Goal: Task Accomplishment & Management: Manage account settings

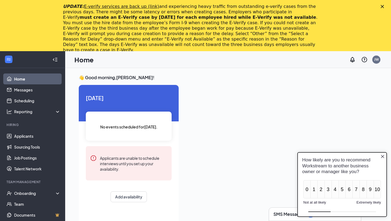
click at [379, 6] on div "UPDATE: E-verify services are back up (link) and experiencing heavy traffic fro…" at bounding box center [195, 28] width 391 height 52
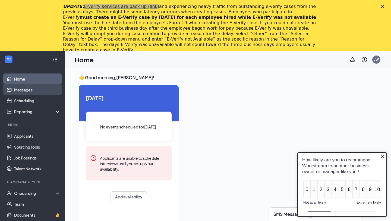
click at [24, 89] on link "Messages" at bounding box center [37, 89] width 46 height 11
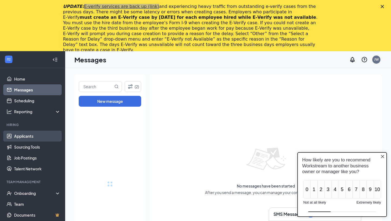
click at [29, 134] on link "Applicants" at bounding box center [37, 135] width 46 height 11
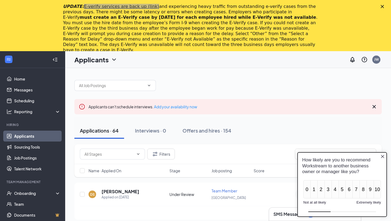
click at [383, 155] on icon "Close button" at bounding box center [383, 156] width 4 height 4
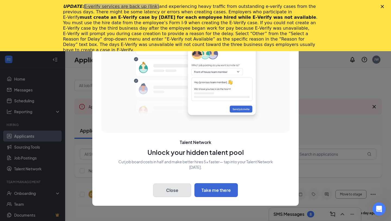
click at [179, 185] on button "Close" at bounding box center [172, 190] width 38 height 14
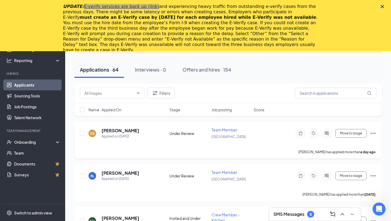
scroll to position [63, 0]
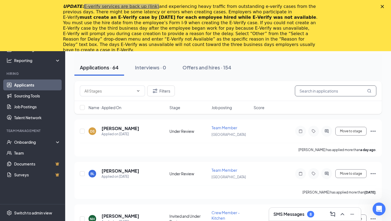
click at [318, 89] on input "text" at bounding box center [336, 90] width 82 height 11
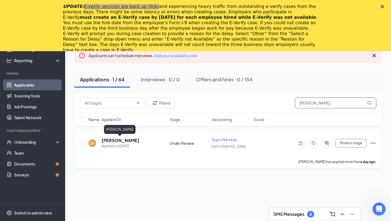
type input "[PERSON_NAME]"
click at [116, 140] on h5 "[PERSON_NAME]" at bounding box center [121, 140] width 38 height 6
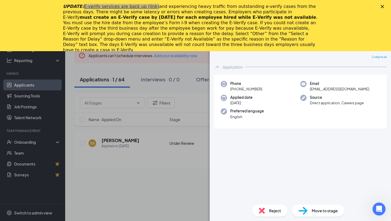
click at [316, 212] on span "Move to stage" at bounding box center [325, 210] width 26 height 6
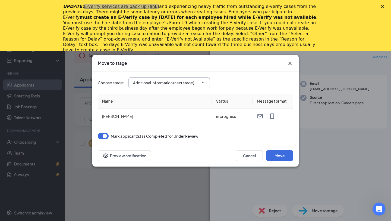
click at [182, 83] on input "Additional Information (next stage)" at bounding box center [166, 83] width 66 height 6
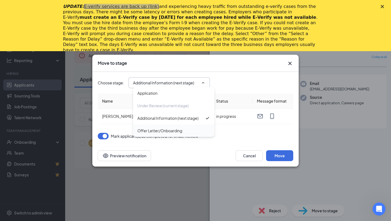
click at [175, 133] on div "Offer Letter/Onboarding" at bounding box center [174, 130] width 82 height 13
type input "Offer Letter/Onboarding"
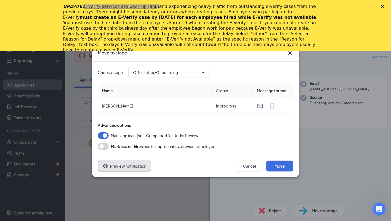
click at [120, 169] on button "Preview notification" at bounding box center [124, 165] width 53 height 11
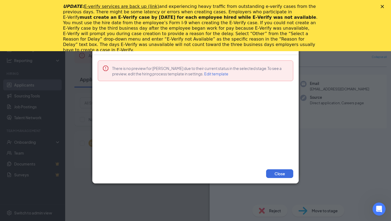
click at [380, 5] on div "UPDATE: E-verify services are back up (link) and experiencing heavy traffic fro…" at bounding box center [195, 28] width 391 height 52
click at [383, 7] on polygon "Close" at bounding box center [382, 6] width 3 height 3
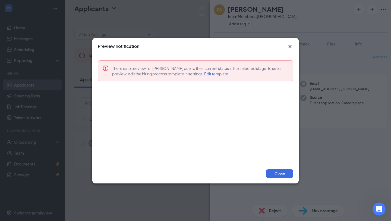
click at [291, 48] on icon "Cross" at bounding box center [290, 46] width 7 height 7
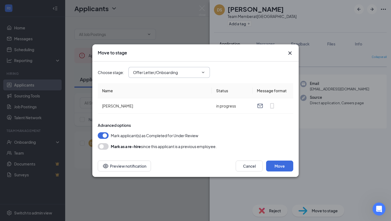
click at [182, 71] on input "Offer Letter/Onboarding" at bounding box center [166, 72] width 66 height 6
click at [282, 167] on button "Move" at bounding box center [279, 165] width 27 height 11
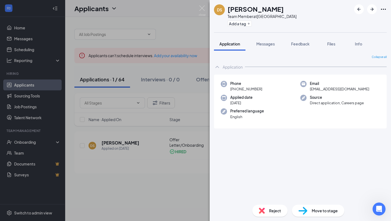
click at [158, 27] on div "DS [PERSON_NAME] Team Member at [GEOGRAPHIC_DATA] Add a tag Application Message…" at bounding box center [195, 110] width 391 height 221
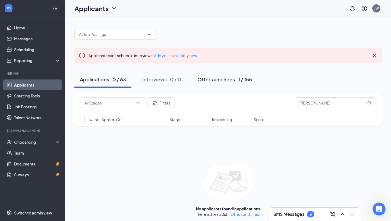
click at [229, 79] on div "Offers and hires · 1 / 155" at bounding box center [225, 79] width 55 height 7
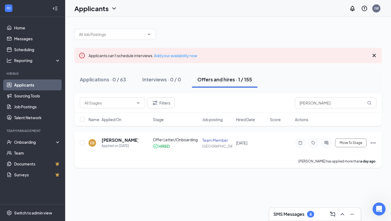
click at [372, 143] on icon "Ellipses" at bounding box center [373, 142] width 7 height 7
click at [112, 139] on h5 "[PERSON_NAME]" at bounding box center [120, 140] width 37 height 6
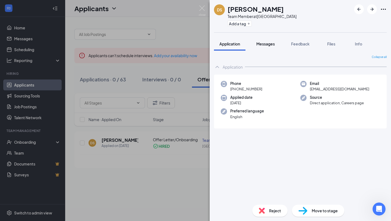
click at [271, 46] on span "Messages" at bounding box center [266, 43] width 18 height 5
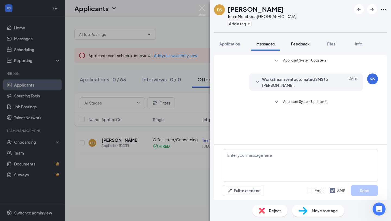
click at [299, 45] on span "Feedback" at bounding box center [300, 43] width 18 height 5
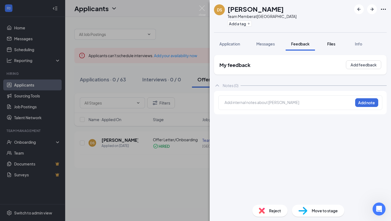
click at [335, 42] on span "Files" at bounding box center [332, 43] width 8 height 5
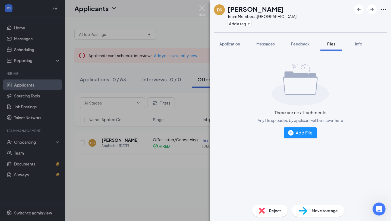
click at [320, 214] on div "Move to stage" at bounding box center [318, 210] width 52 height 12
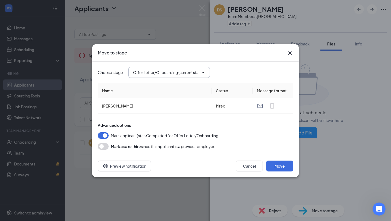
click at [174, 73] on input "Offer Letter/Onboarding (current stage)" at bounding box center [166, 72] width 66 height 6
click at [173, 73] on input "Offer Letter/Onboarding (current stage)" at bounding box center [166, 72] width 66 height 6
click at [124, 167] on button "Preview notification" at bounding box center [124, 165] width 53 height 11
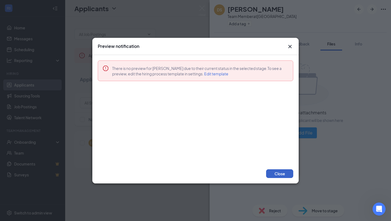
click at [286, 173] on button "Close" at bounding box center [279, 173] width 27 height 9
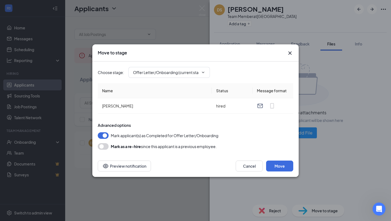
click at [289, 52] on icon "Cross" at bounding box center [290, 53] width 7 height 7
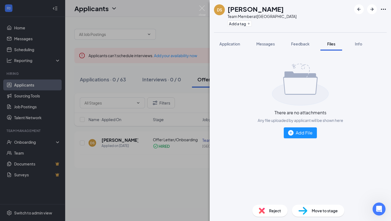
click at [163, 41] on div "DS [PERSON_NAME] Team Member at [GEOGRAPHIC_DATA] Add a tag Application Message…" at bounding box center [195, 110] width 391 height 221
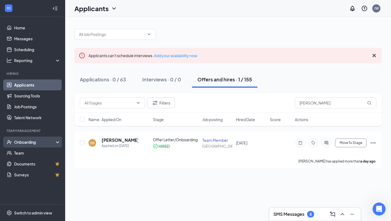
click at [30, 140] on div "Onboarding" at bounding box center [35, 141] width 42 height 5
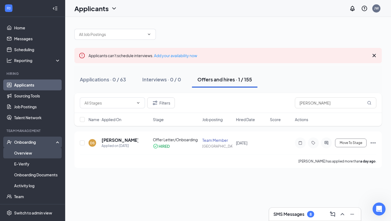
click at [30, 154] on link "Overview" at bounding box center [37, 152] width 46 height 11
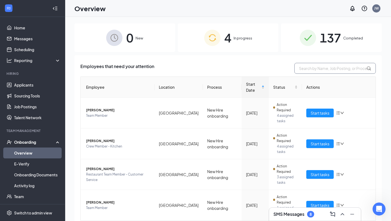
click at [320, 71] on input "text" at bounding box center [336, 68] width 82 height 11
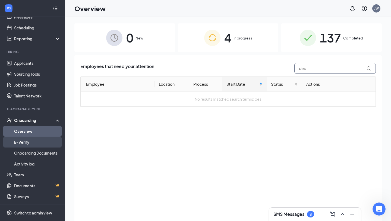
scroll to position [21, 0]
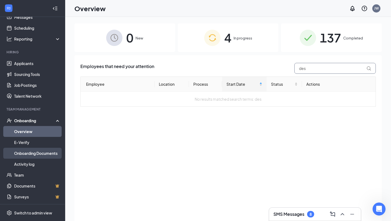
type input "des"
click at [35, 151] on link "Onboarding Documents" at bounding box center [37, 153] width 46 height 11
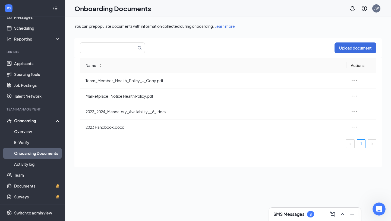
click at [30, 120] on div "Onboarding" at bounding box center [35, 120] width 42 height 5
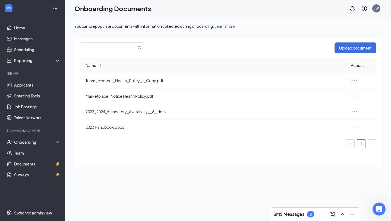
click at [24, 141] on div "Onboarding" at bounding box center [35, 141] width 42 height 5
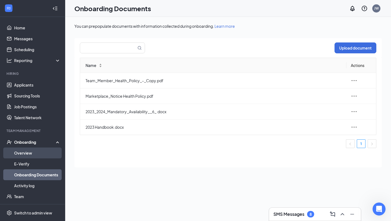
click at [27, 152] on link "Overview" at bounding box center [37, 152] width 46 height 11
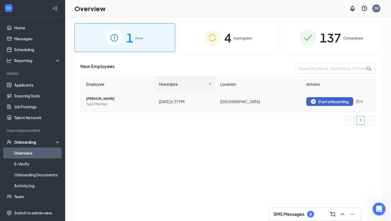
click at [341, 103] on div "Start onboarding" at bounding box center [330, 101] width 38 height 5
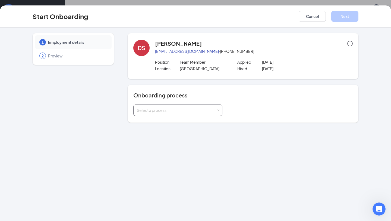
click at [193, 105] on div "Select a process" at bounding box center [178, 110] width 82 height 11
click at [182, 121] on li "New Hire onboarding" at bounding box center [177, 122] width 89 height 10
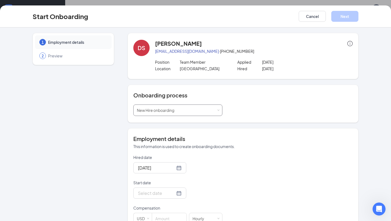
scroll to position [41, 0]
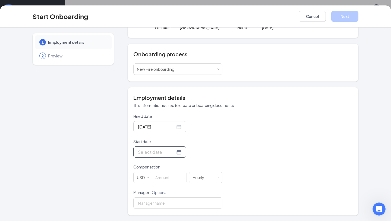
click at [172, 153] on div at bounding box center [160, 151] width 44 height 7
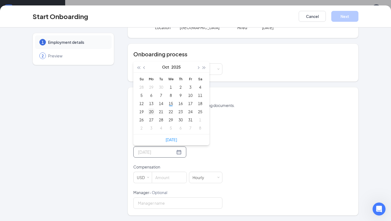
type input "[DATE]"
click at [148, 113] on div "20" at bounding box center [151, 111] width 7 height 7
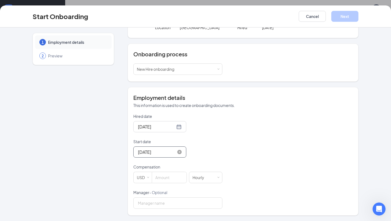
scroll to position [17, 0]
click at [159, 178] on input at bounding box center [169, 177] width 35 height 11
type input "13.5"
click at [196, 175] on div "Hourly" at bounding box center [200, 177] width 15 height 11
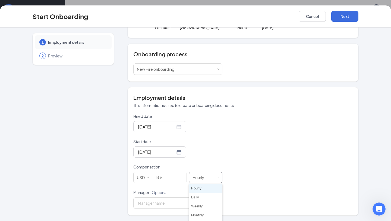
click at [196, 175] on div "Hourly" at bounding box center [200, 177] width 15 height 11
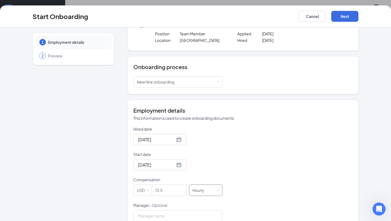
scroll to position [41, 0]
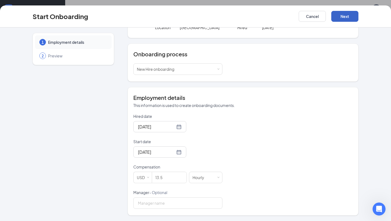
click at [338, 17] on button "Next" at bounding box center [345, 16] width 27 height 11
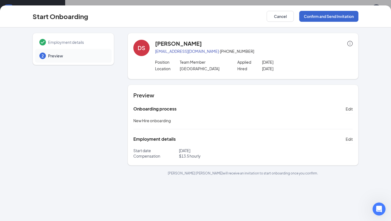
scroll to position [0, 0]
click at [339, 18] on button "Confirm and Send Invitation" at bounding box center [329, 16] width 59 height 11
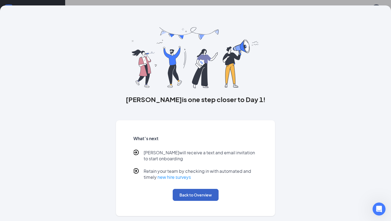
click at [197, 192] on button "Back to Overview" at bounding box center [196, 195] width 46 height 12
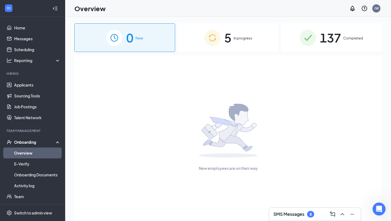
click at [222, 45] on div "5 In progress" at bounding box center [228, 37] width 101 height 29
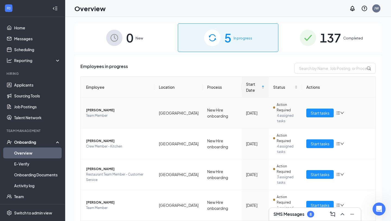
click at [343, 111] on icon "down" at bounding box center [343, 113] width 4 height 4
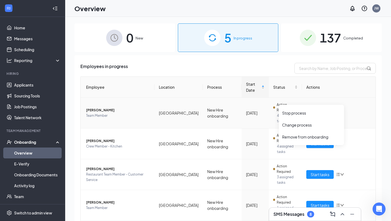
click at [343, 111] on icon "down" at bounding box center [343, 113] width 4 height 4
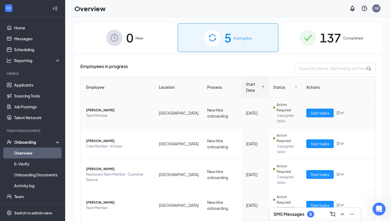
click at [344, 112] on icon "down" at bounding box center [342, 113] width 3 height 2
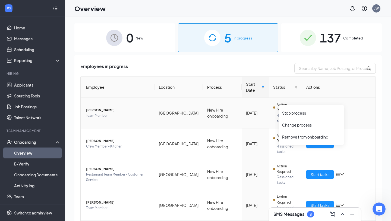
click at [344, 112] on icon "down" at bounding box center [342, 113] width 3 height 2
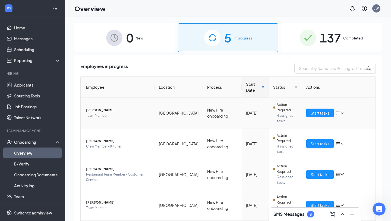
click at [337, 111] on icon "bars" at bounding box center [339, 112] width 4 height 3
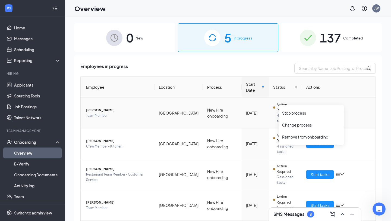
click at [337, 111] on icon "bars" at bounding box center [339, 112] width 4 height 3
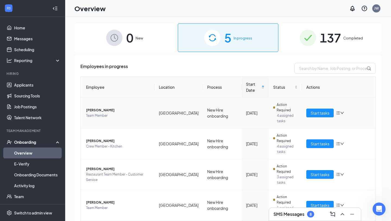
click at [269, 99] on td "Action Required 4 assigned tasks" at bounding box center [285, 113] width 33 height 31
click at [107, 107] on span "[PERSON_NAME]" at bounding box center [118, 109] width 64 height 5
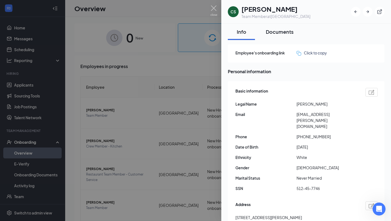
click at [274, 29] on div "Documents" at bounding box center [280, 31] width 28 height 7
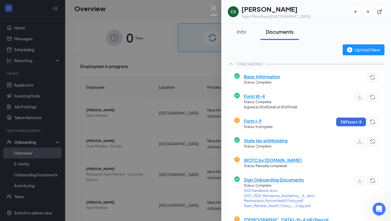
click at [265, 77] on span "Basic Information" at bounding box center [262, 76] width 36 height 7
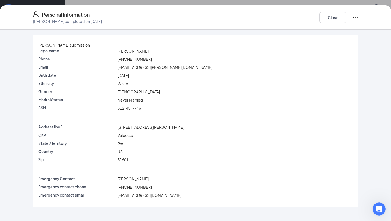
scroll to position [23, 0]
click at [324, 20] on button "Close" at bounding box center [333, 17] width 27 height 11
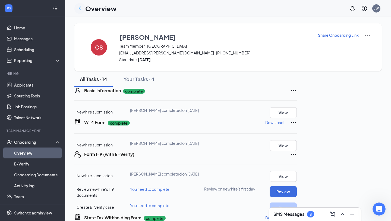
click at [81, 5] on icon "ChevronLeft" at bounding box center [80, 8] width 7 height 7
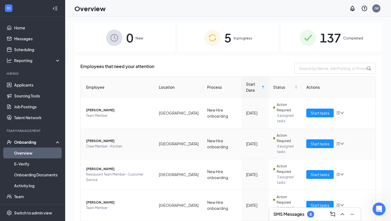
click at [99, 138] on span "[PERSON_NAME]" at bounding box center [118, 140] width 64 height 5
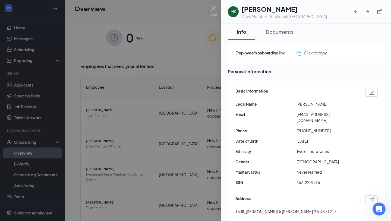
click at [171, 74] on div at bounding box center [195, 110] width 391 height 221
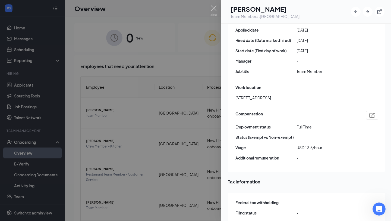
scroll to position [301, 0]
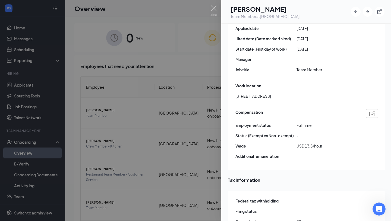
click at [373, 111] on img at bounding box center [373, 113] width 6 height 5
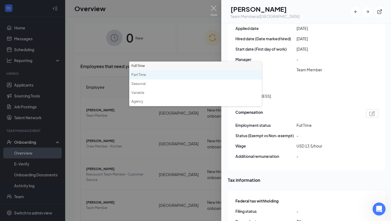
click at [180, 73] on li "Part Time" at bounding box center [195, 74] width 133 height 9
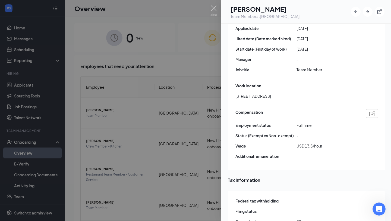
scroll to position [0, 0]
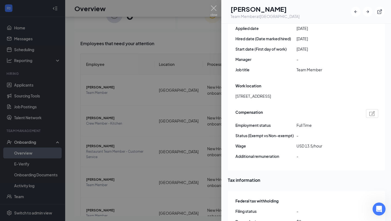
scroll to position [24, 0]
click at [98, 96] on div at bounding box center [195, 110] width 391 height 221
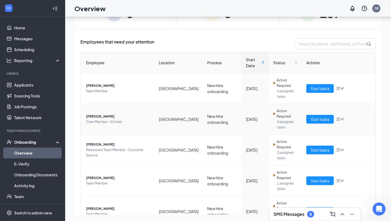
click at [98, 114] on span "[PERSON_NAME]" at bounding box center [118, 116] width 64 height 5
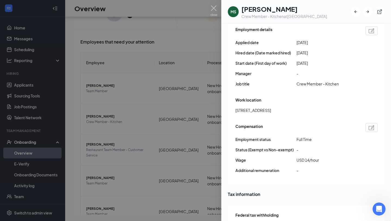
scroll to position [294, 0]
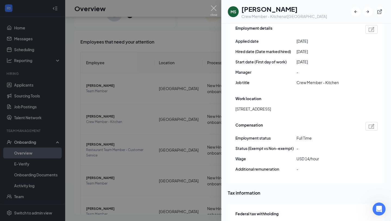
click at [104, 139] on div at bounding box center [195, 110] width 391 height 221
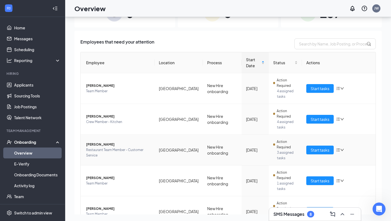
click at [94, 142] on span "[PERSON_NAME]" at bounding box center [118, 144] width 64 height 5
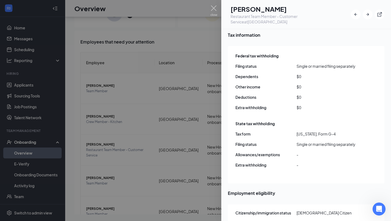
scroll to position [487, 0]
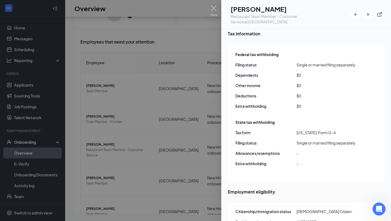
click at [155, 191] on div at bounding box center [195, 110] width 391 height 221
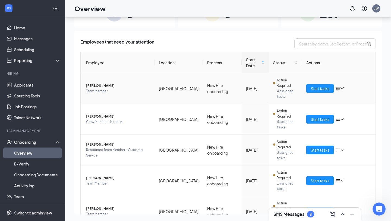
click at [104, 83] on span "[PERSON_NAME]" at bounding box center [118, 85] width 64 height 5
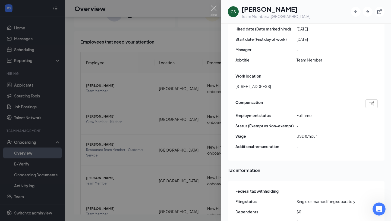
scroll to position [321, 0]
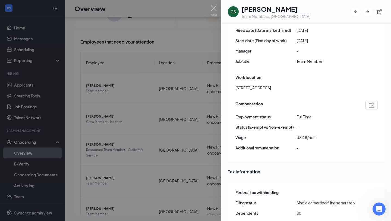
click at [148, 57] on div at bounding box center [195, 110] width 391 height 221
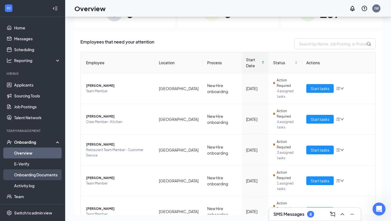
click at [46, 175] on link "Onboarding Documents" at bounding box center [37, 174] width 46 height 11
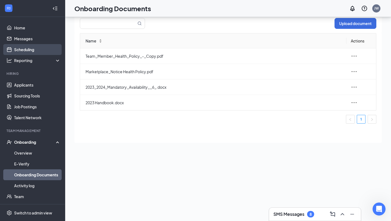
click at [25, 47] on link "Scheduling" at bounding box center [37, 49] width 46 height 11
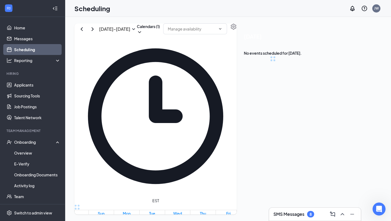
scroll to position [267, 0]
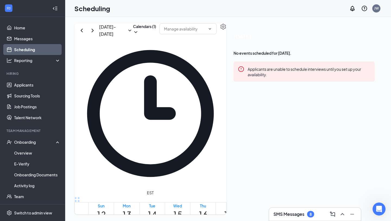
click at [298, 211] on div "SMS Messages 8" at bounding box center [294, 214] width 41 height 7
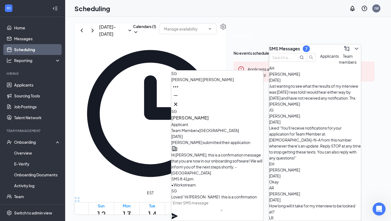
scroll to position [-69, 0]
click at [300, 220] on span "[PERSON_NAME]" at bounding box center [284, 223] width 31 height 5
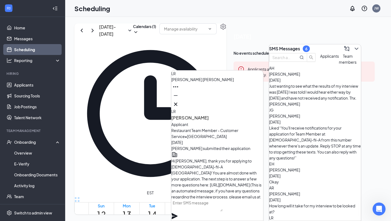
scroll to position [-156, 0]
click at [314, 185] on div "AR [PERSON_NAME] [DATE] How long will it take for my interview to be looked at?" at bounding box center [315, 200] width 92 height 30
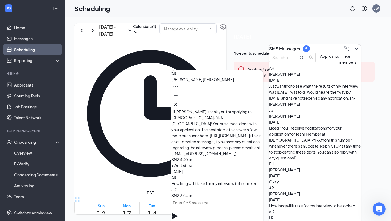
click at [300, 179] on div "Okay" at bounding box center [315, 182] width 92 height 6
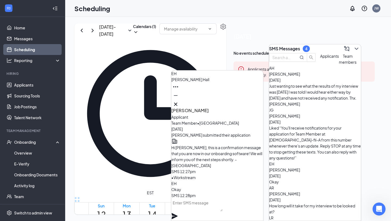
click at [303, 125] on div "Liked “You'll receive notifications for your application for Team Member at [DE…" at bounding box center [315, 143] width 92 height 36
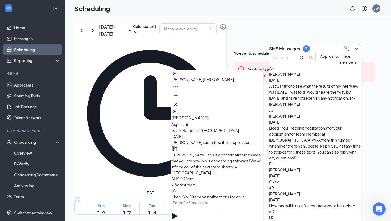
scroll to position [-110, 0]
click at [308, 101] on div "AH [PERSON_NAME] [DATE] Just wanting to see what the results of my interview wa…" at bounding box center [315, 86] width 92 height 42
click at [178, 103] on icon "Cross" at bounding box center [175, 103] width 3 height 3
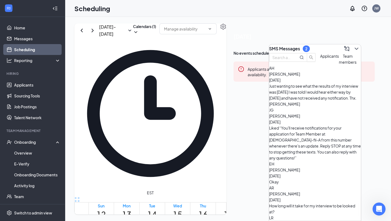
click at [339, 64] on span "Team members" at bounding box center [348, 59] width 18 height 11
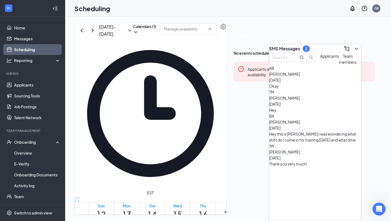
click at [308, 89] on div "Okay" at bounding box center [315, 86] width 92 height 6
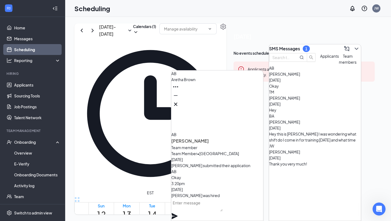
scroll to position [-44, 0]
click at [178, 102] on icon "Cross" at bounding box center [175, 103] width 3 height 3
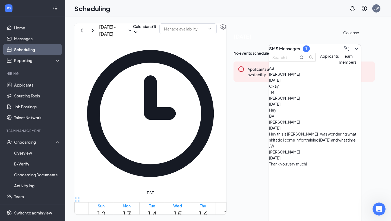
click at [354, 46] on icon "ChevronDown" at bounding box center [357, 48] width 7 height 7
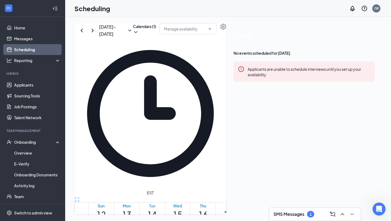
scroll to position [272, 0]
click at [156, 35] on button "Calendars (1)" at bounding box center [144, 28] width 23 height 11
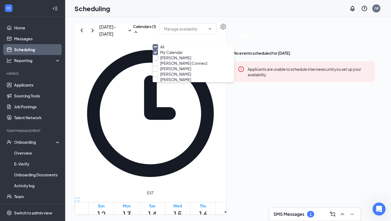
click at [160, 60] on input "[PERSON_NAME]" at bounding box center [172, 57] width 39 height 5
checkbox input "true"
click at [163, 66] on input "[PERSON_NAME] Connect" at bounding box center [180, 62] width 55 height 5
checkbox input "true"
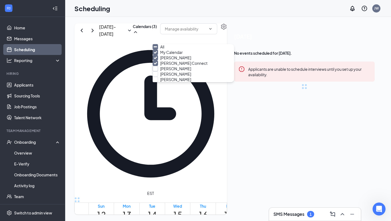
click at [164, 71] on input "[PERSON_NAME]" at bounding box center [172, 68] width 39 height 5
checkbox input "true"
click at [164, 77] on input "[PERSON_NAME]" at bounding box center [172, 73] width 39 height 5
checkbox input "true"
click at [165, 82] on input "[PERSON_NAME]" at bounding box center [172, 79] width 39 height 5
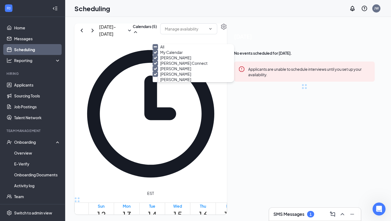
checkbox input "false"
checkbox input "true"
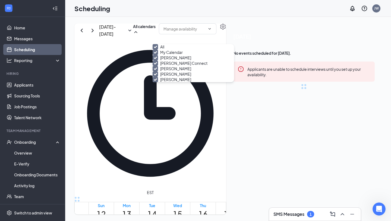
scroll to position [2, 0]
click at [165, 82] on input "[PERSON_NAME]" at bounding box center [172, 79] width 39 height 5
checkbox input "true"
checkbox input "false"
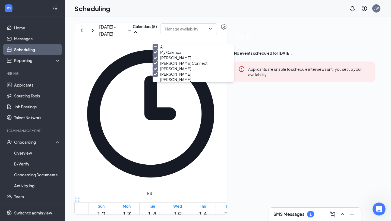
click at [165, 82] on input "[PERSON_NAME]" at bounding box center [172, 79] width 39 height 5
checkbox input "false"
checkbox input "true"
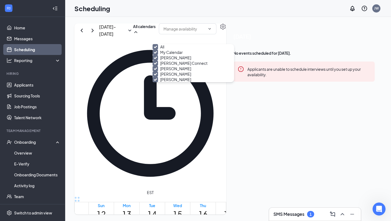
click at [266, 161] on td at bounding box center [178, 164] width 178 height 6
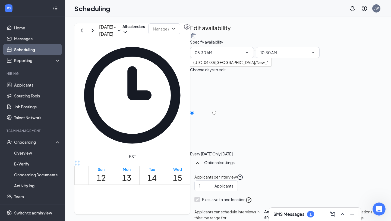
scroll to position [452, 0]
click at [193, 220] on div at bounding box center [193, 222] width 0 height 5
click at [190, 30] on icon "Settings" at bounding box center [187, 26] width 7 height 7
click at [128, 209] on td at bounding box center [178, 212] width 178 height 6
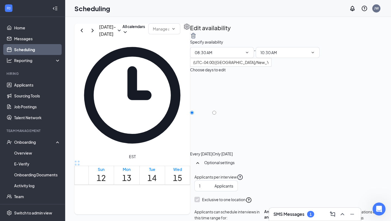
click at [128, 209] on td at bounding box center [178, 212] width 178 height 6
click at [231, 203] on td at bounding box center [178, 206] width 178 height 6
click at [169, 32] on input "text" at bounding box center [161, 29] width 16 height 6
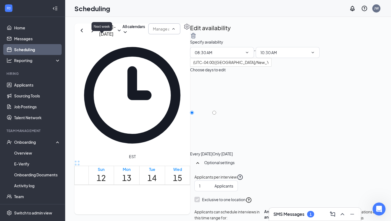
click at [96, 34] on icon "ChevronRight" at bounding box center [92, 30] width 7 height 7
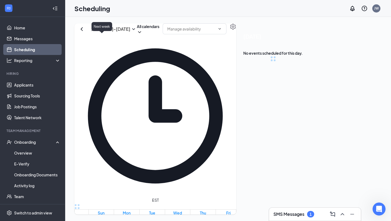
scroll to position [267, 0]
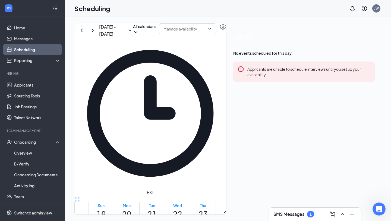
click at [291, 211] on h3 "SMS Messages" at bounding box center [289, 214] width 31 height 6
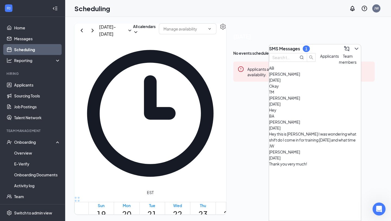
click at [327, 113] on div "TM [PERSON_NAME] [DATE] Hey" at bounding box center [315, 101] width 92 height 24
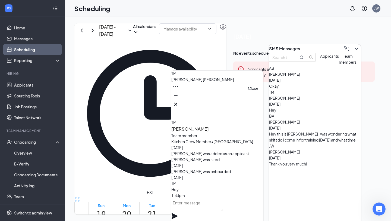
click at [179, 101] on icon "Cross" at bounding box center [176, 104] width 7 height 7
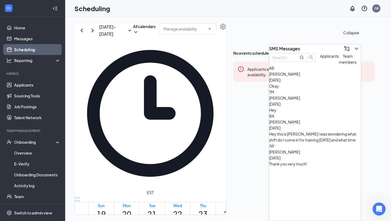
click at [354, 48] on icon "ChevronDown" at bounding box center [357, 48] width 7 height 7
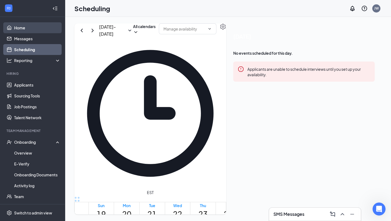
click at [34, 24] on link "Home" at bounding box center [37, 27] width 46 height 11
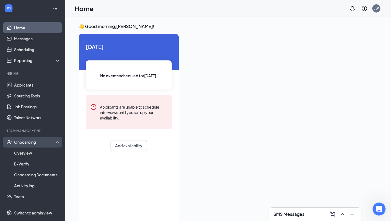
click at [35, 145] on div "Onboarding" at bounding box center [32, 141] width 65 height 11
click at [34, 144] on div "Onboarding" at bounding box center [35, 141] width 42 height 5
click at [33, 153] on link "Overview" at bounding box center [37, 152] width 46 height 11
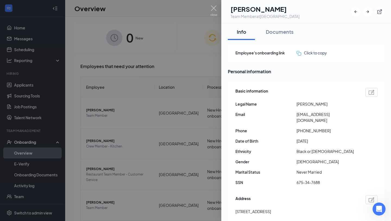
click at [138, 154] on div at bounding box center [195, 110] width 391 height 221
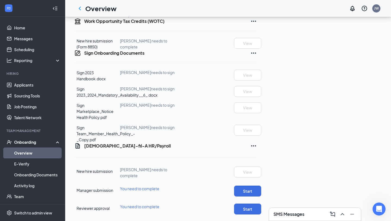
scroll to position [294, 0]
click at [262, 185] on button "Start" at bounding box center [247, 190] width 27 height 11
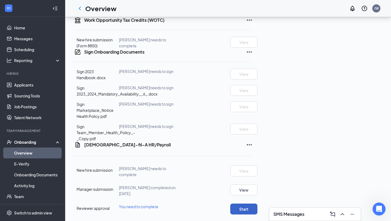
click at [258, 203] on button "Start" at bounding box center [244, 208] width 27 height 11
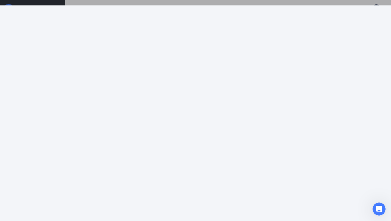
click at [300, 2] on div at bounding box center [195, 110] width 391 height 221
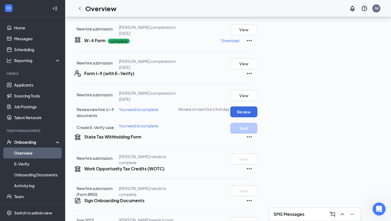
scroll to position [0, 0]
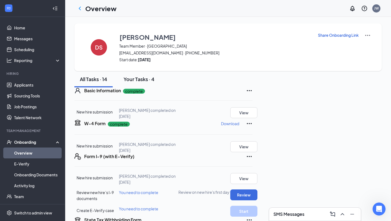
click at [131, 82] on div "Your Tasks · 4" at bounding box center [139, 79] width 31 height 7
